Goal: Task Accomplishment & Management: Complete application form

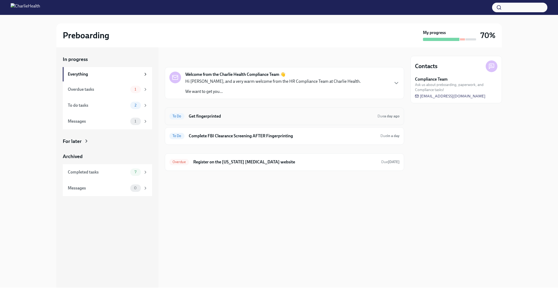
click at [253, 118] on h6 "Get fingerprinted" at bounding box center [281, 116] width 185 height 6
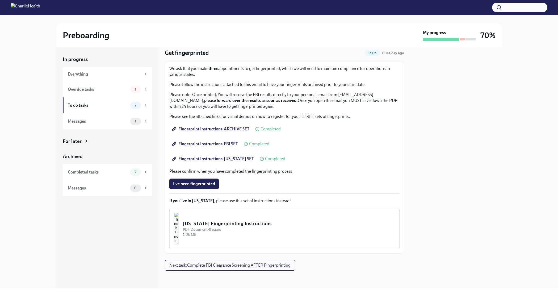
scroll to position [18, 0]
click at [203, 183] on span "I've been fingerprinted" at bounding box center [194, 183] width 42 height 5
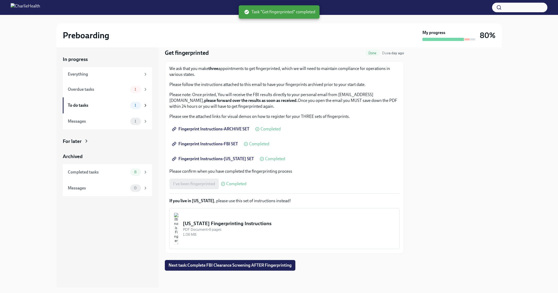
scroll to position [0, 0]
click at [248, 267] on span "Next task : Complete FBI Clearance Screening AFTER Fingerprinting" at bounding box center [230, 265] width 123 height 5
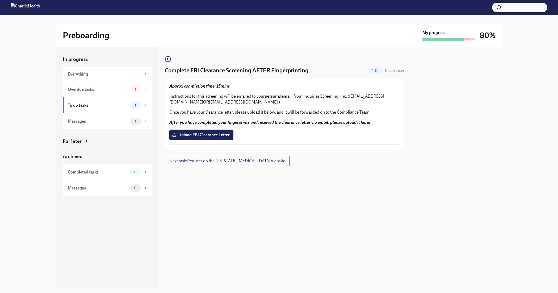
click at [221, 137] on span "Upload FBI Clearance Letter" at bounding box center [201, 134] width 57 height 5
click at [0, 0] on input "Upload FBI Clearance Letter" at bounding box center [0, 0] width 0 height 0
click at [215, 135] on span "Upload FBI Clearance Letter" at bounding box center [201, 134] width 57 height 5
click at [0, 0] on input "Upload FBI Clearance Letter" at bounding box center [0, 0] width 0 height 0
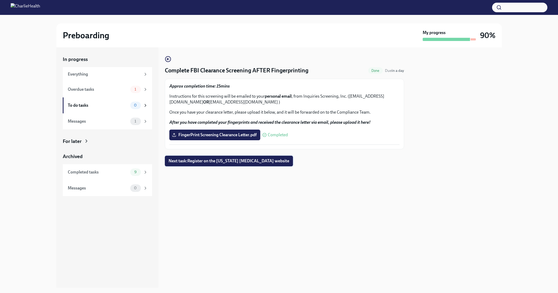
click at [249, 161] on span "Next task : Register on the [US_STATE] [MEDICAL_DATA] website" at bounding box center [229, 160] width 121 height 5
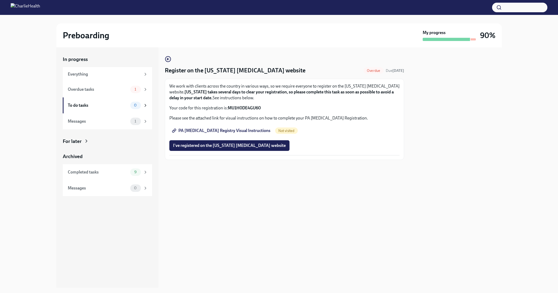
click at [221, 130] on span "PA [MEDICAL_DATA] Registry Visual Instructions" at bounding box center [221, 130] width 97 height 5
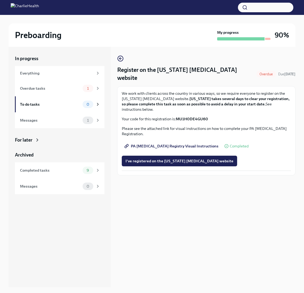
click at [174, 143] on span "PA [MEDICAL_DATA] Registry Visual Instructions" at bounding box center [171, 145] width 93 height 5
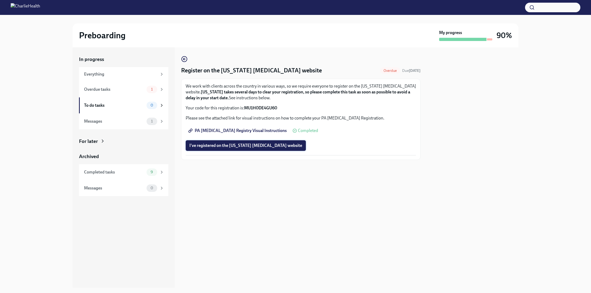
click at [241, 148] on span "I've registered on the [US_STATE] [MEDICAL_DATA] website" at bounding box center [245, 145] width 113 height 5
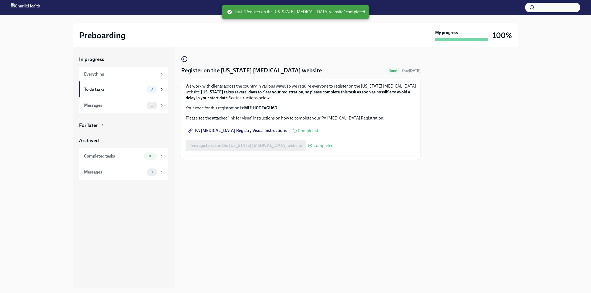
click at [242, 130] on span "PA [MEDICAL_DATA] Registry Visual Instructions" at bounding box center [237, 130] width 97 height 5
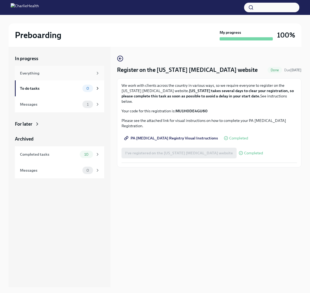
click at [46, 73] on div "Everything" at bounding box center [56, 73] width 73 height 6
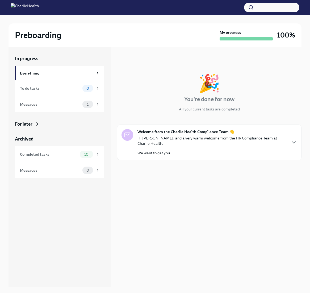
click at [234, 142] on div "Hi [PERSON_NAME], and a very warm welcome from the HR Compliance Team at Charli…" at bounding box center [212, 145] width 149 height 20
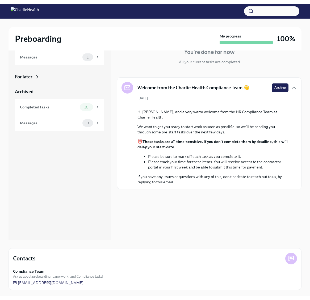
scroll to position [51, 0]
